Goal: Information Seeking & Learning: Find specific fact

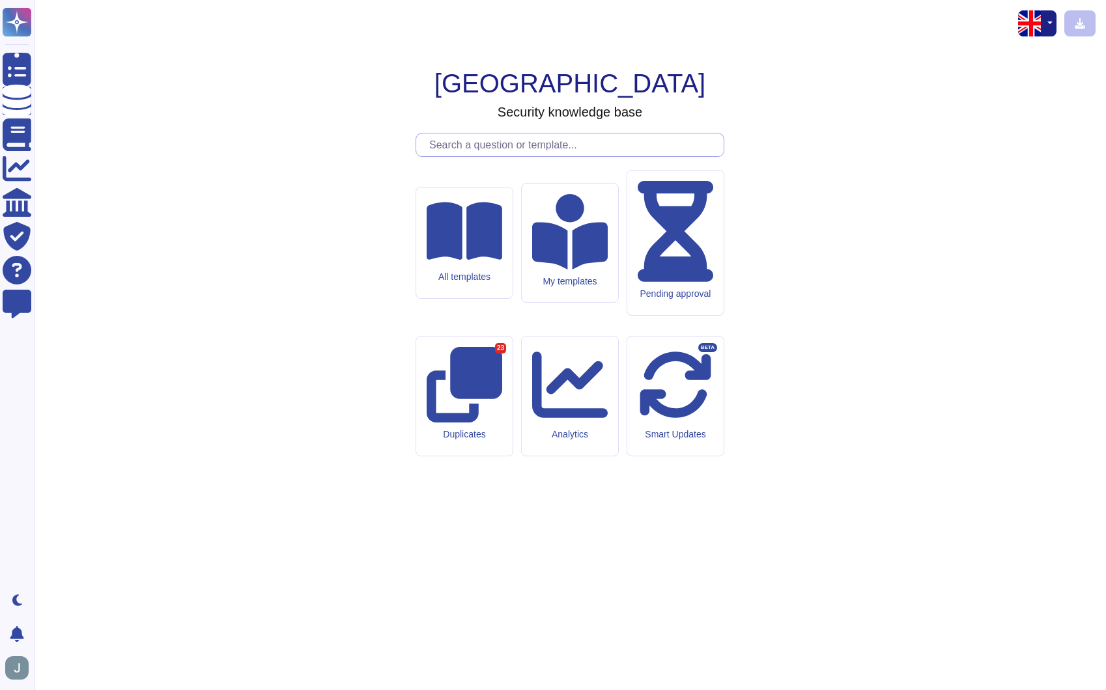
click at [488, 156] on input "text" at bounding box center [573, 145] width 301 height 23
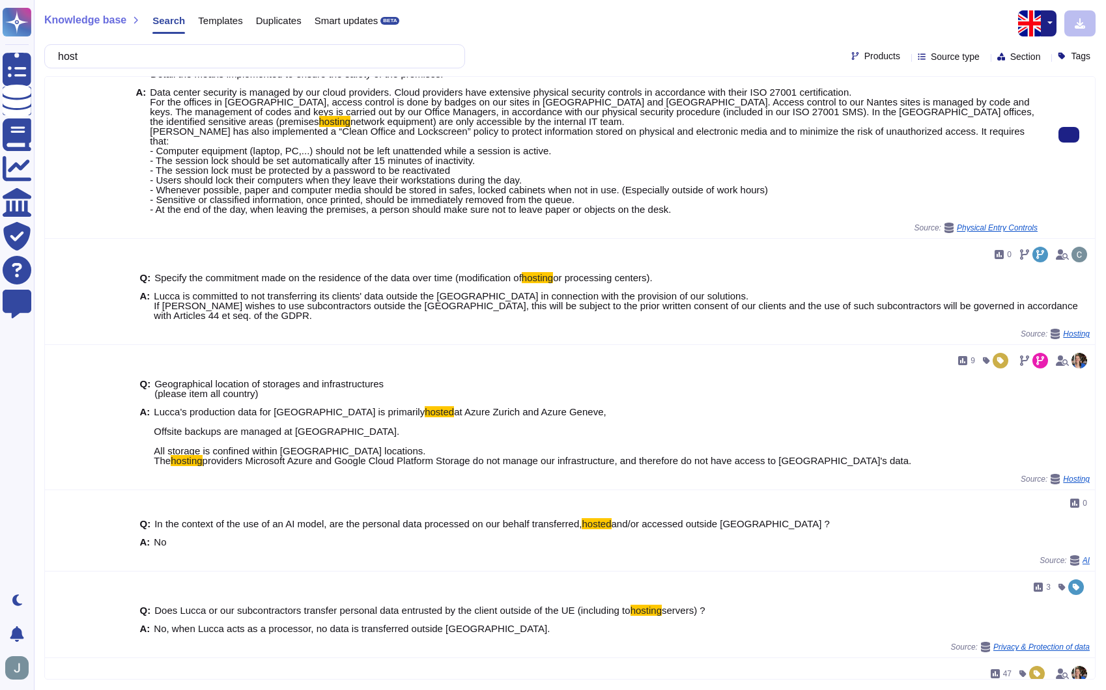
scroll to position [169, 0]
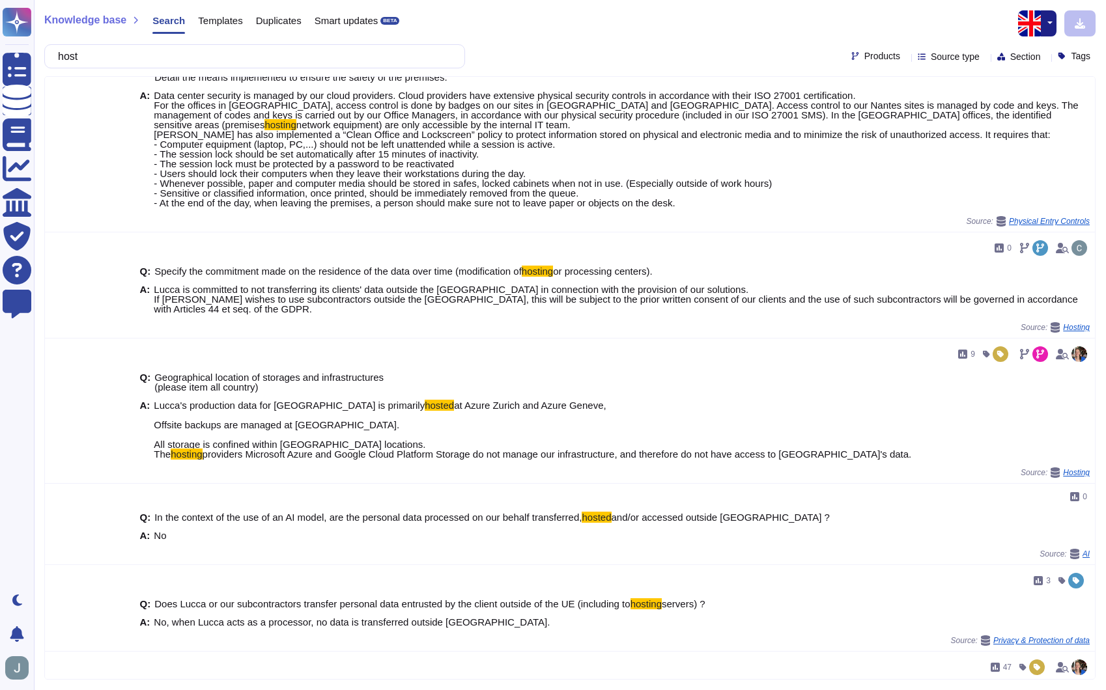
click at [249, 51] on input "host" at bounding box center [251, 56] width 400 height 23
click at [249, 56] on input "host" at bounding box center [251, 56] width 400 height 23
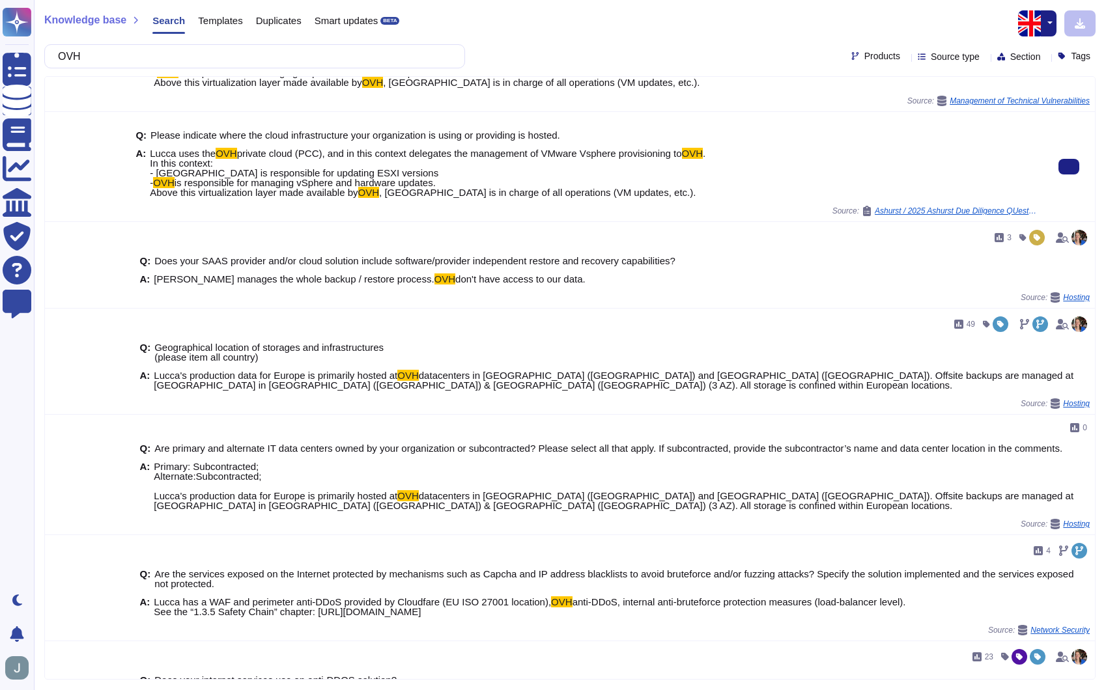
scroll to position [103, 0]
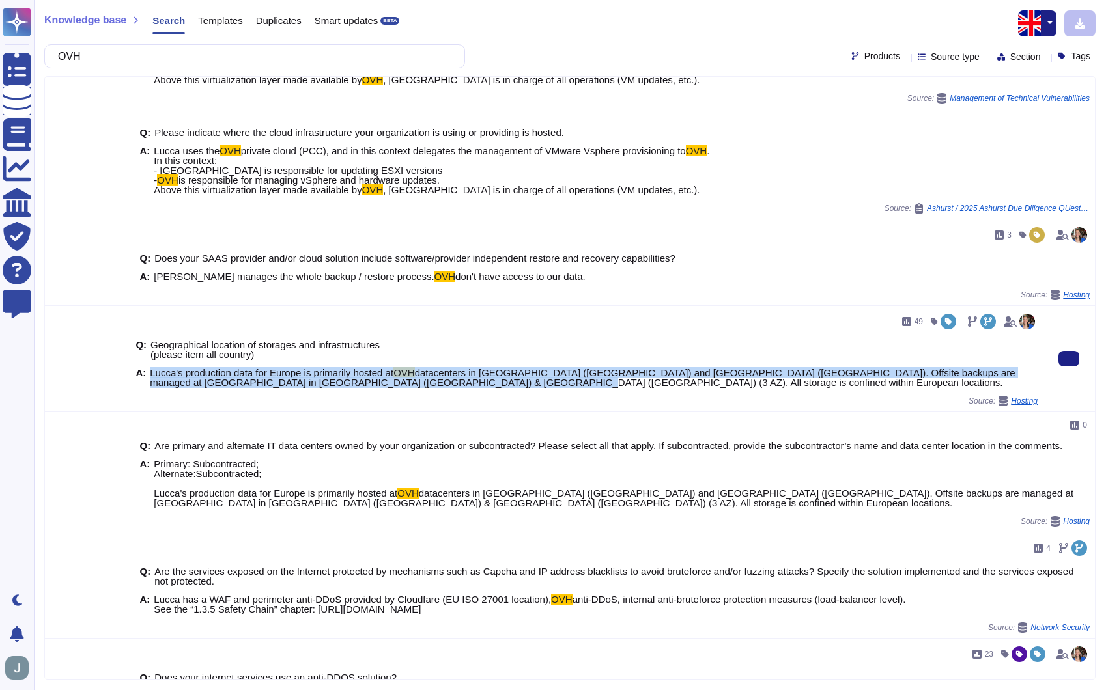
drag, startPoint x: 152, startPoint y: 384, endPoint x: 517, endPoint y: 395, distance: 365.6
click at [517, 388] on span "Lucca's production data for Europe is primarily hosted at OVH datacenters in [G…" at bounding box center [594, 378] width 888 height 20
copy span "Lucca's production data for Europe is primarily hosted at OVH datacenters in [G…"
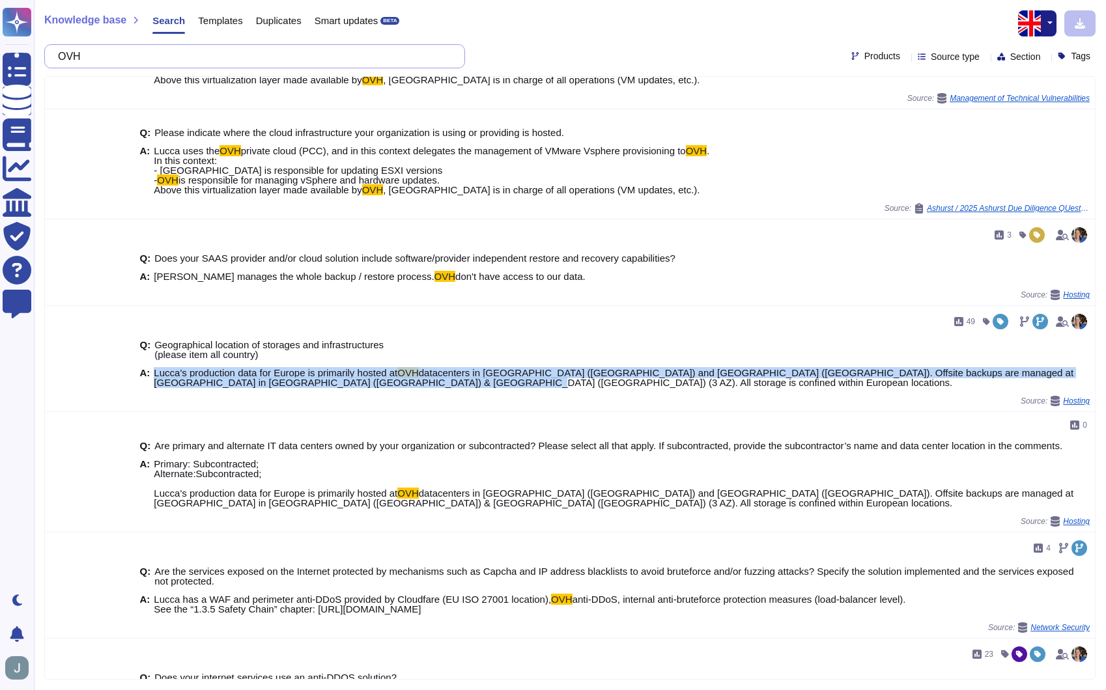
click at [110, 57] on input "OVH" at bounding box center [251, 56] width 400 height 23
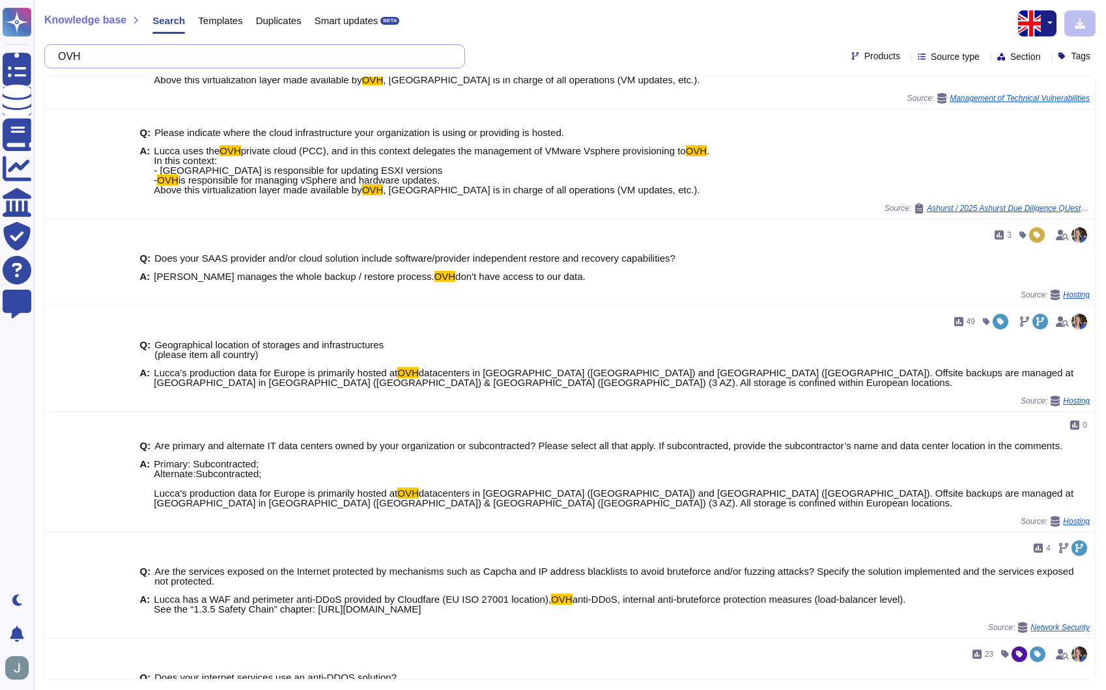
click at [110, 57] on input "OVH" at bounding box center [251, 56] width 400 height 23
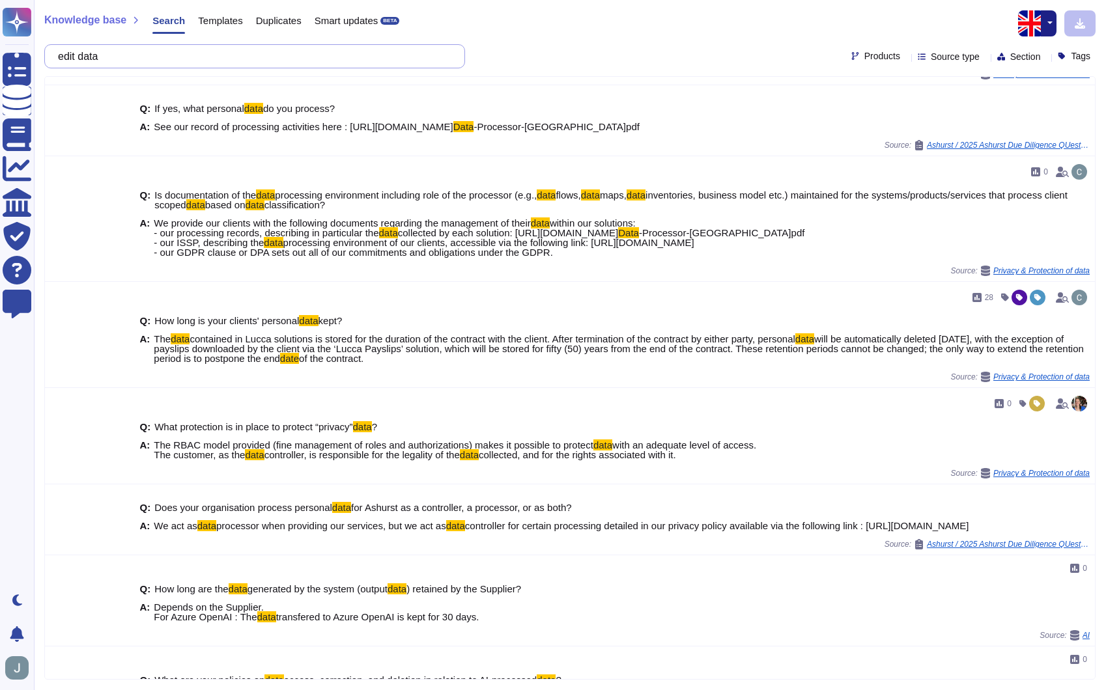
scroll to position [332, 0]
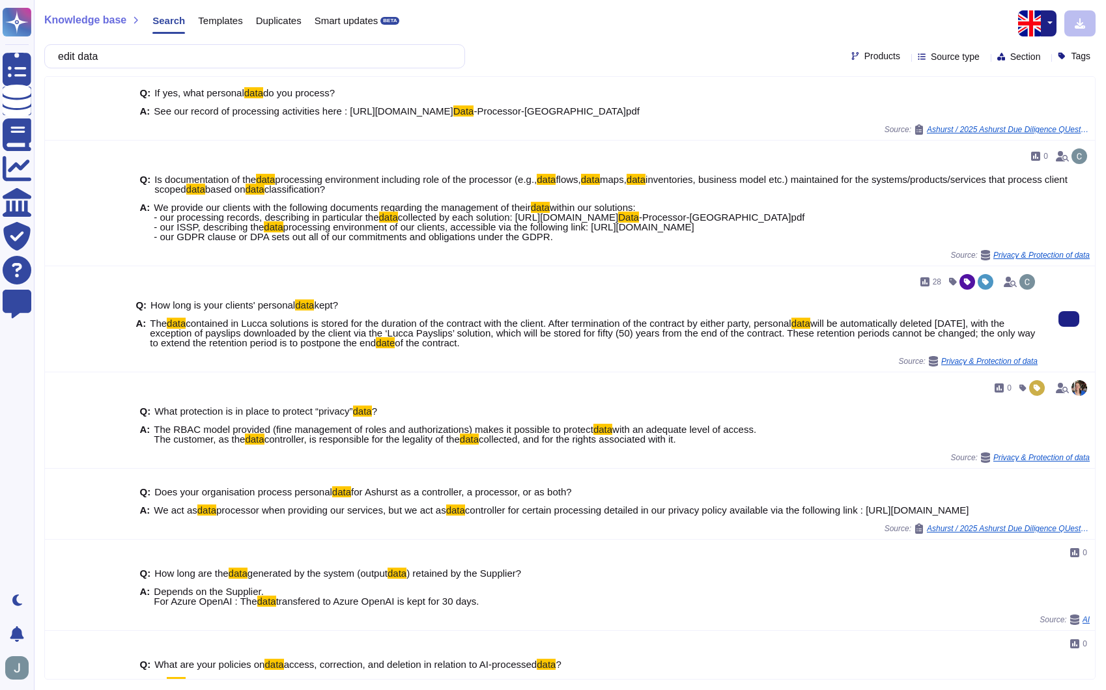
drag, startPoint x: 151, startPoint y: 375, endPoint x: 615, endPoint y: 402, distance: 464.6
click at [615, 356] on div "Q: How long is your clients' personal data kept? A: The data contained in Lucca…" at bounding box center [586, 324] width 902 height 64
copy span "The data contained in Lucca solutions is stored for the duration of the contrac…"
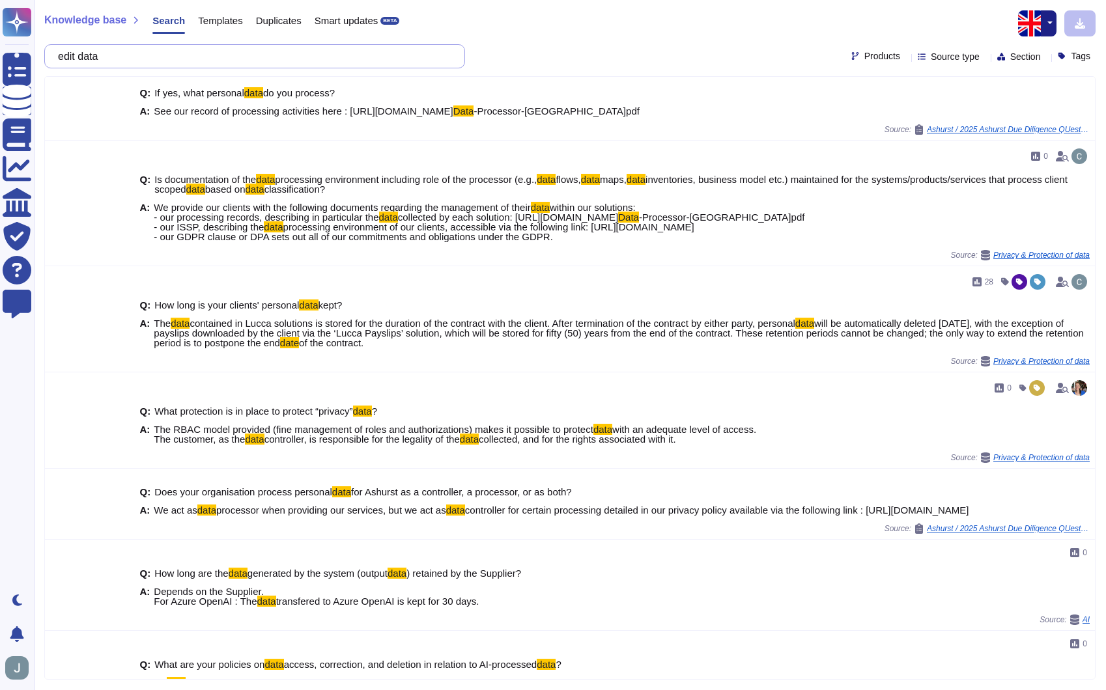
click at [197, 50] on input "edit data" at bounding box center [251, 56] width 400 height 23
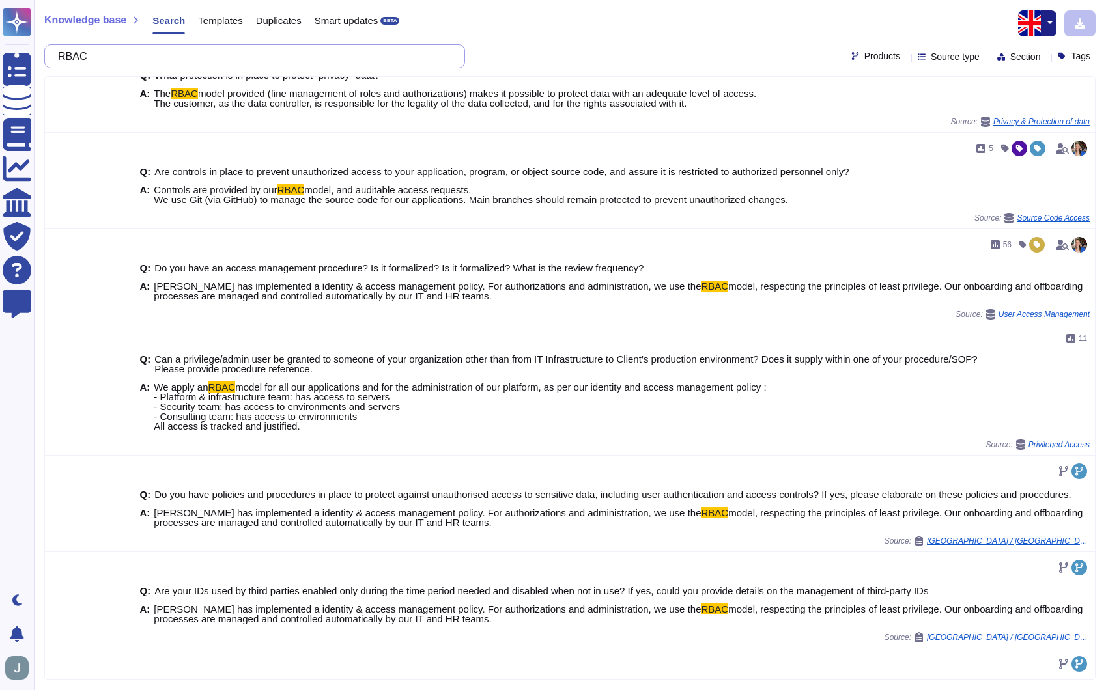
scroll to position [319, 0]
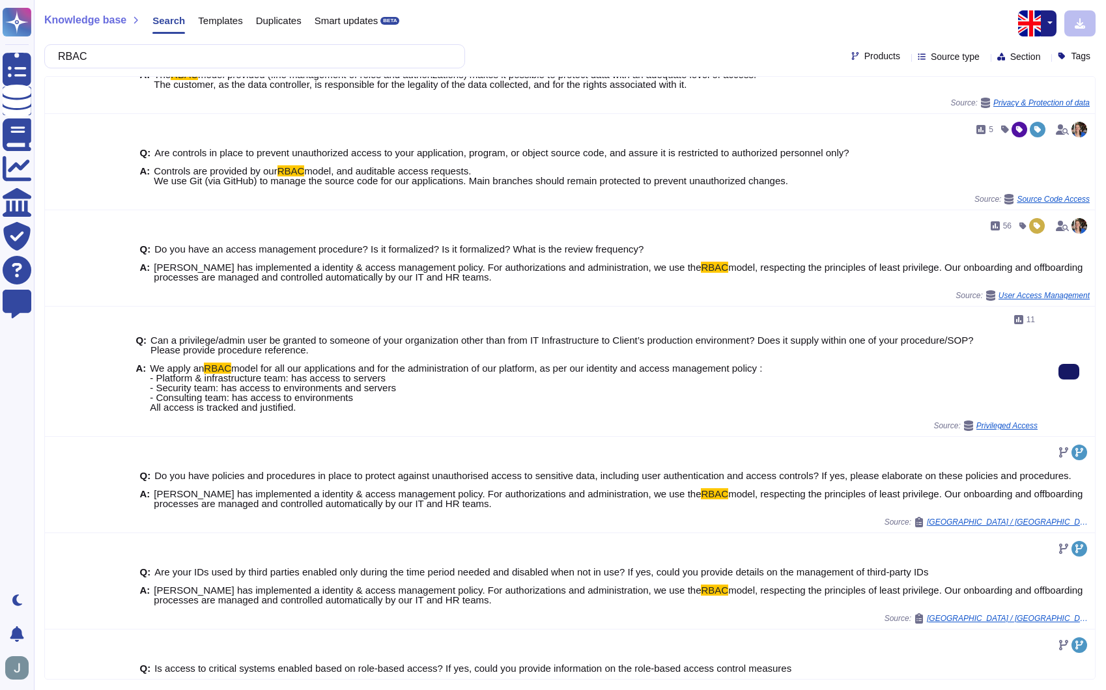
click at [287, 51] on input "RBAC" at bounding box center [251, 56] width 400 height 23
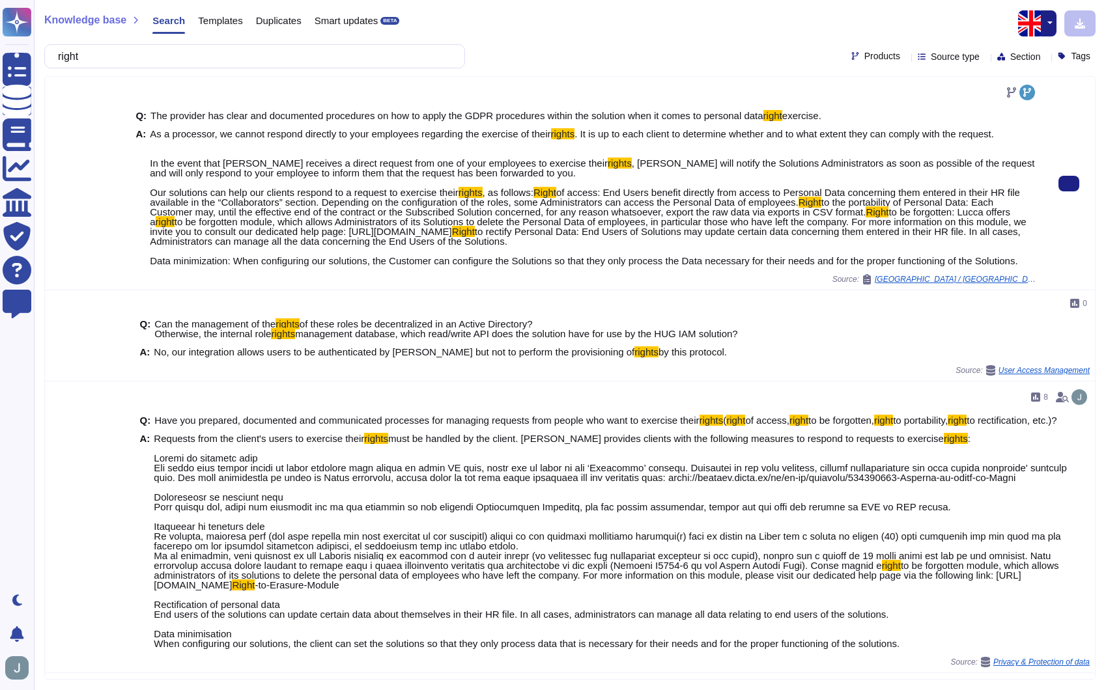
click at [343, 266] on span "to rectify Personal Data: End Users of Solutions may update certain data concer…" at bounding box center [585, 246] width 871 height 40
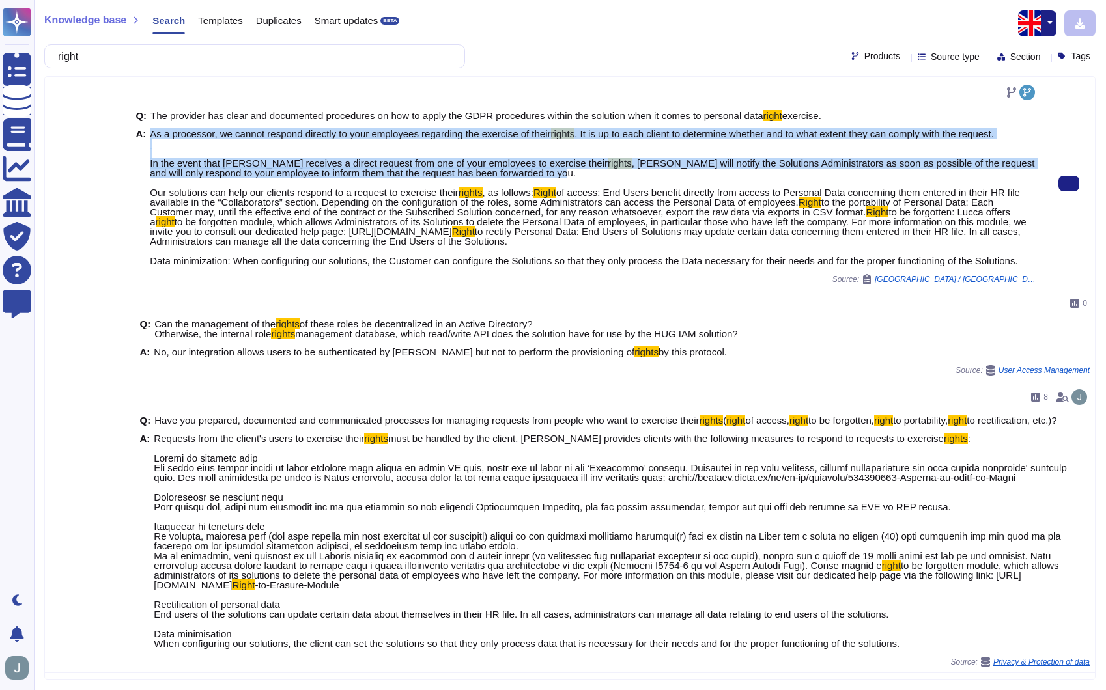
drag, startPoint x: 153, startPoint y: 187, endPoint x: 150, endPoint y: 206, distance: 19.2
click at [142, 197] on div "A: As a processor, we cannot respond directly to your employees regarding the e…" at bounding box center [586, 197] width 902 height 137
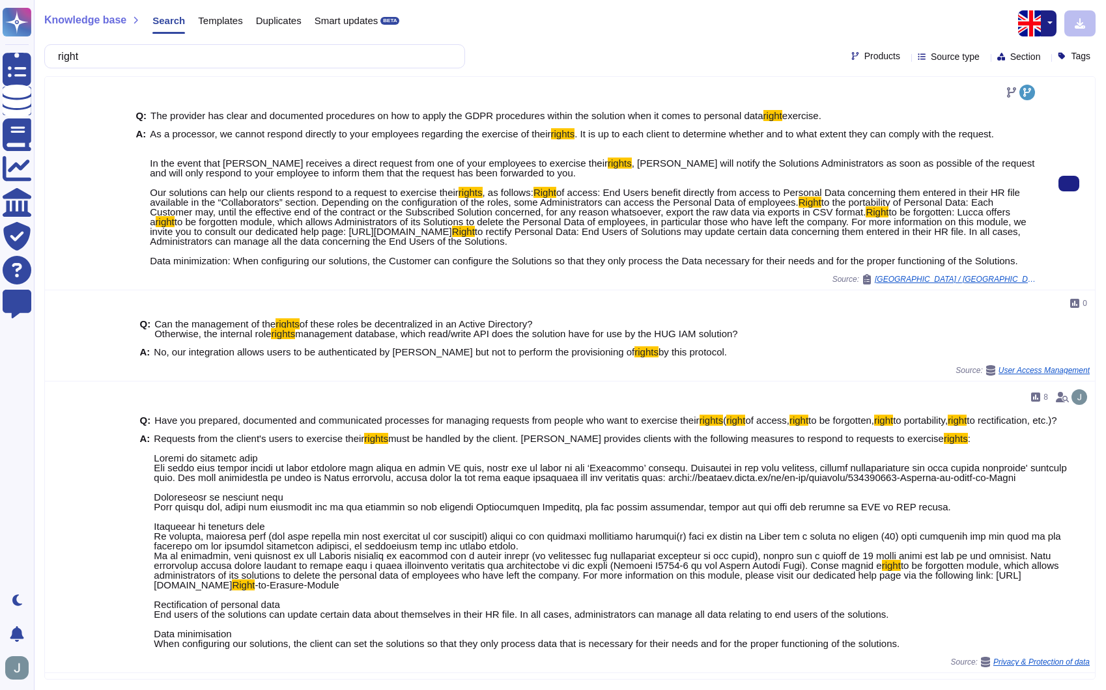
click at [192, 266] on span "to rectify Personal Data: End Users of Solutions may update certain data concer…" at bounding box center [585, 246] width 871 height 40
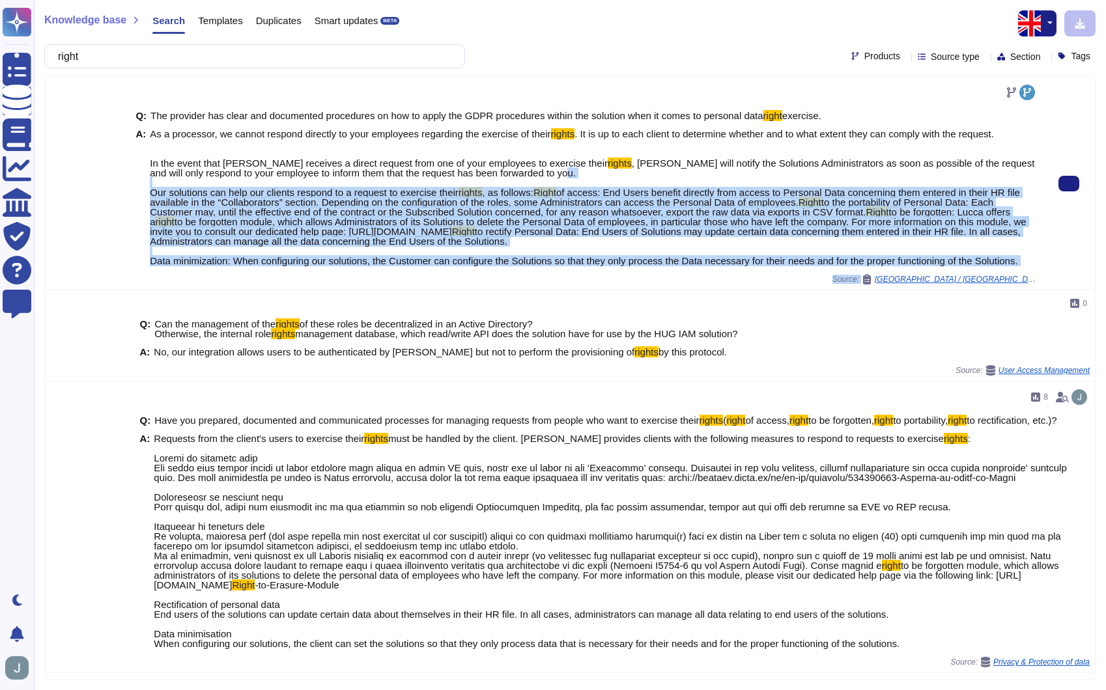
drag, startPoint x: 150, startPoint y: 192, endPoint x: 192, endPoint y: 356, distance: 169.4
click at [192, 290] on div "Q: The provider has clear and documented procedures on how to apply the GDPR pr…" at bounding box center [586, 183] width 913 height 213
copy div "Lor ipsumdolo sit amet con adipisc elitsed do e tempori ut laboreet dolor magna…"
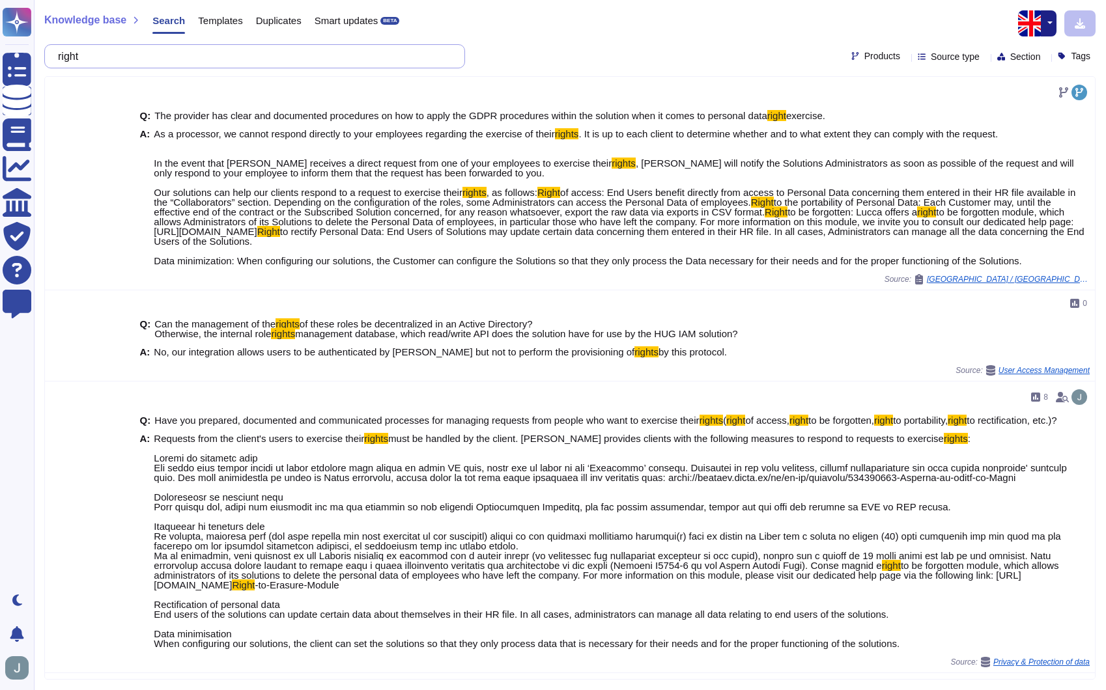
click at [147, 50] on input "right" at bounding box center [251, 56] width 400 height 23
paste input "Where is Scaleway data backed up? Does Scaleway allow access to [GEOGRAPHIC_DAT…"
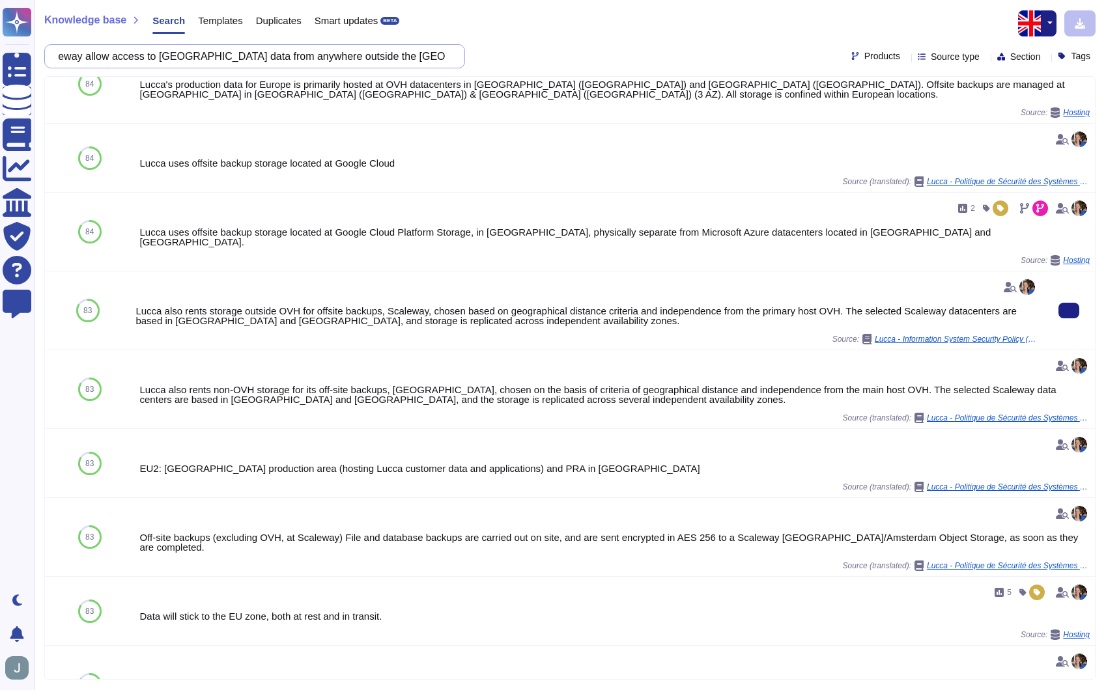
scroll to position [309, 0]
type input "Where is Scaleway data backed up? Does Scaleway allow access to [GEOGRAPHIC_DAT…"
